Goal: Browse casually

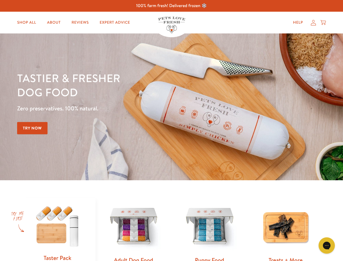
click at [171, 130] on div "Tastier & fresher dog food Zero preservatives. 100% natural. Try Now" at bounding box center [120, 107] width 206 height 72
click at [327, 245] on icon "Gorgias live chat" at bounding box center [326, 245] width 5 height 5
